Goal: Find specific page/section: Find specific page/section

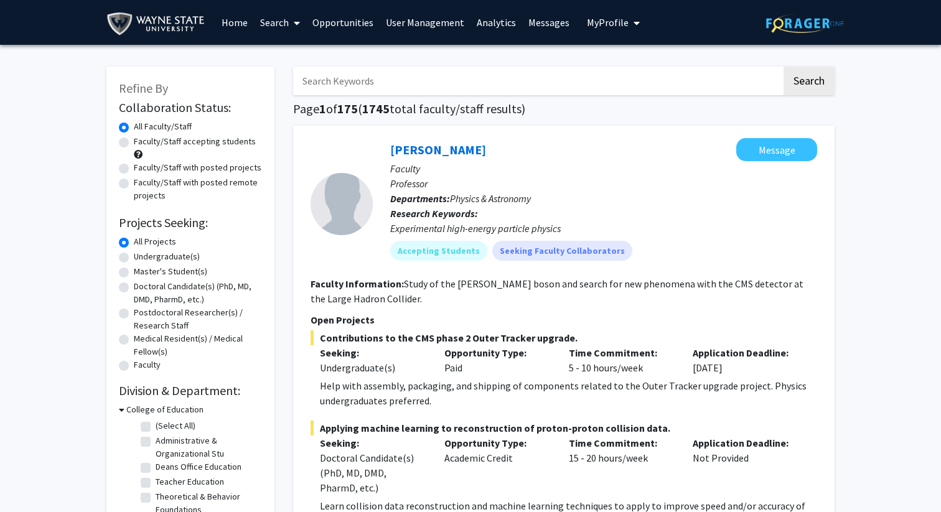
click at [481, 27] on link "Analytics" at bounding box center [497, 23] width 52 height 44
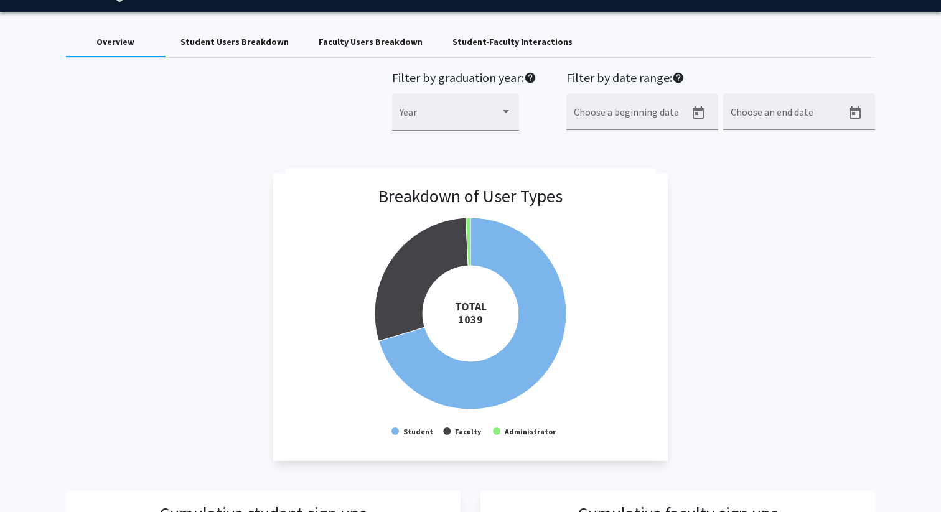
scroll to position [34, 0]
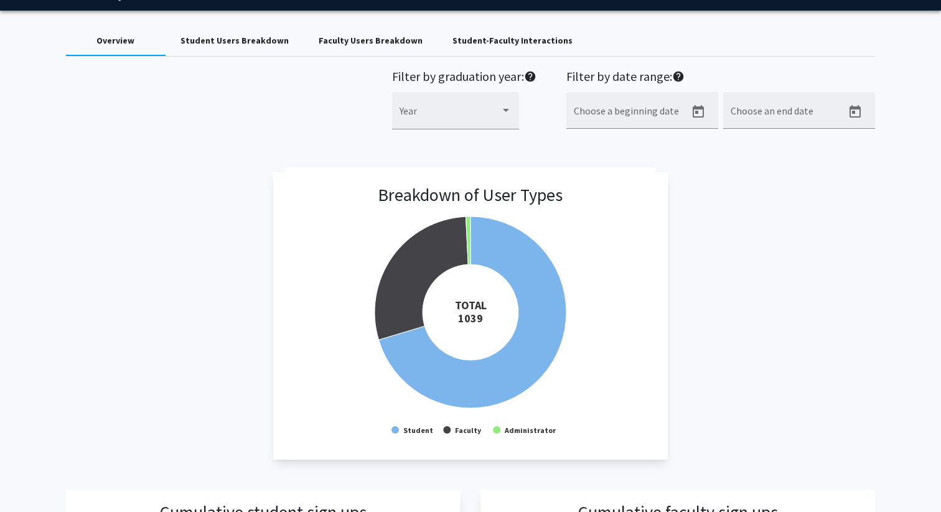
click at [349, 36] on div "Faculty Users Breakdown" at bounding box center [371, 40] width 104 height 13
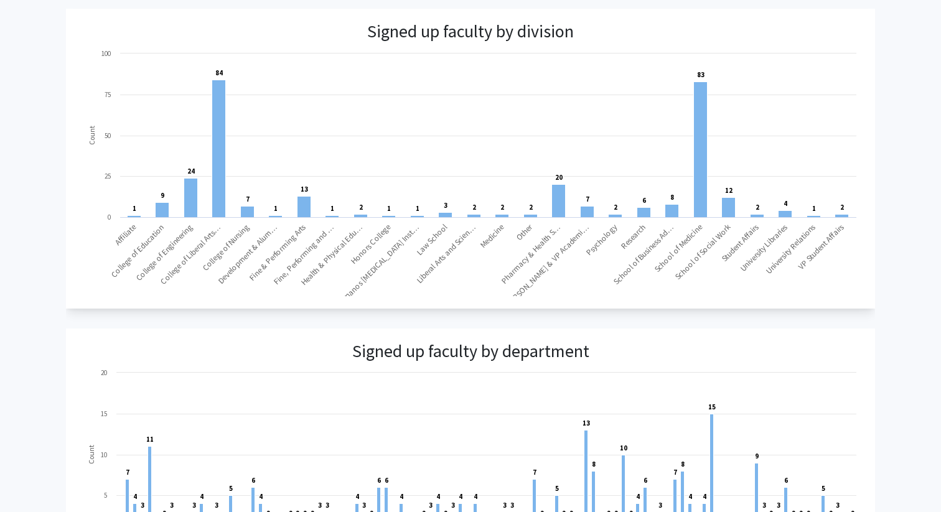
scroll to position [722, 0]
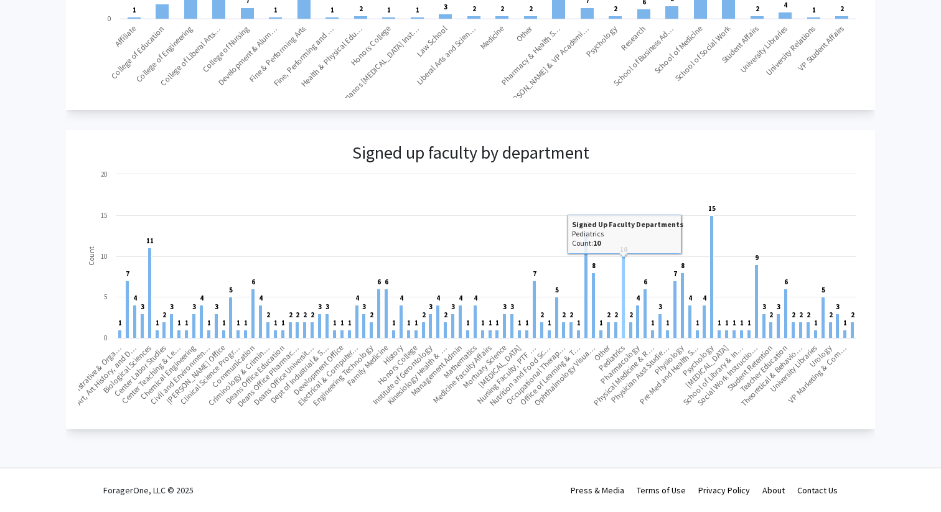
click at [623, 278] on rect at bounding box center [623, 298] width 4 height 82
click at [624, 278] on rect at bounding box center [623, 298] width 4 height 82
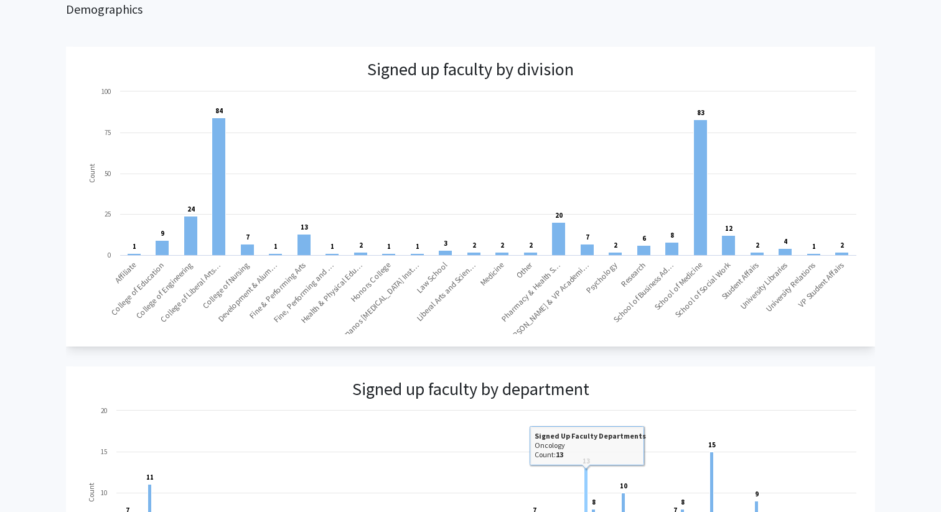
scroll to position [0, 0]
